Goal: Find contact information: Find contact information

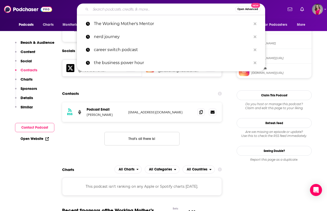
click at [143, 10] on input "Search podcasts, credits, & more..." at bounding box center [163, 9] width 144 height 8
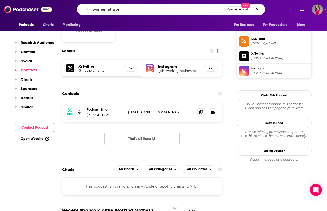
type input "women at work"
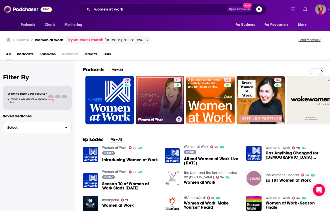
click at [170, 114] on link "41 Women At Work" at bounding box center [160, 100] width 49 height 49
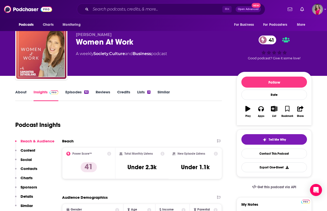
scroll to position [12, 0]
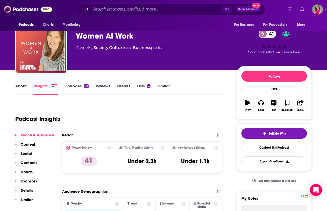
click at [33, 163] on p "Contacts" at bounding box center [29, 162] width 17 height 5
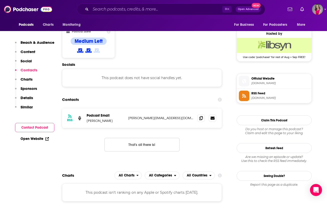
scroll to position [397, 0]
drag, startPoint x: 192, startPoint y: 94, endPoint x: 128, endPoint y: 94, distance: 64.5
click at [128, 108] on div "RSS Podcast Email [PERSON_NAME] [PERSON_NAME][EMAIL_ADDRESS][DOMAIN_NAME] [EMAI…" at bounding box center [142, 118] width 160 height 20
copy p "[PERSON_NAME][EMAIL_ADDRESS][DOMAIN_NAME]"
click at [183, 9] on input "Search podcasts, credits, & more..." at bounding box center [157, 9] width 132 height 8
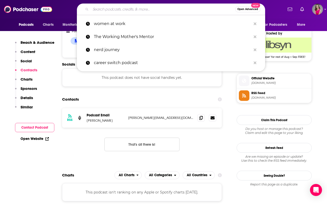
paste input "Invincible Career"
type input "Invincible Career"
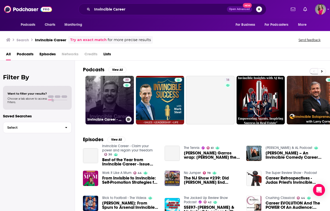
click at [123, 99] on link "30 Invincible Career - Claim your power and regain your freedom" at bounding box center [110, 100] width 49 height 49
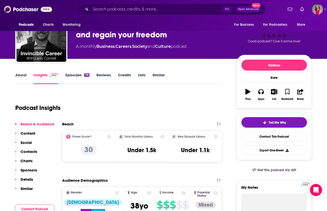
scroll to position [27, 0]
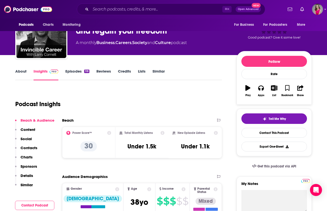
click at [33, 149] on p "Contacts" at bounding box center [29, 147] width 17 height 5
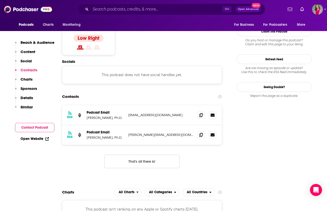
scroll to position [403, 0]
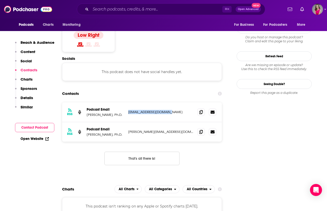
drag, startPoint x: 168, startPoint y: 93, endPoint x: 126, endPoint y: 93, distance: 42.3
click at [126, 102] on div "RSS Podcast Email [PERSON_NAME], Ph.D. [EMAIL_ADDRESS][DOMAIN_NAME] [EMAIL_ADDR…" at bounding box center [142, 112] width 160 height 20
copy p "[EMAIL_ADDRESS][DOMAIN_NAME]"
